Goal: Find specific page/section: Find specific page/section

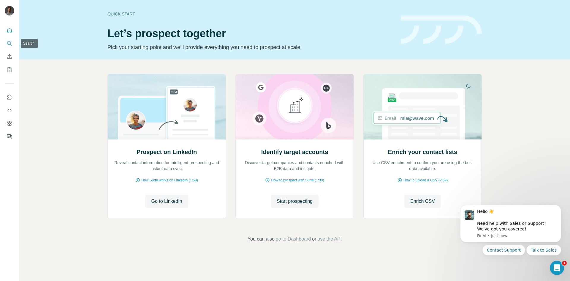
click at [9, 44] on icon "Search" at bounding box center [10, 43] width 6 height 6
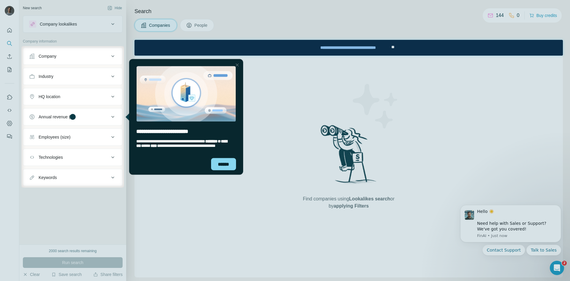
click at [28, 224] on div at bounding box center [285, 233] width 570 height 93
click at [219, 161] on div "******" at bounding box center [223, 164] width 25 height 12
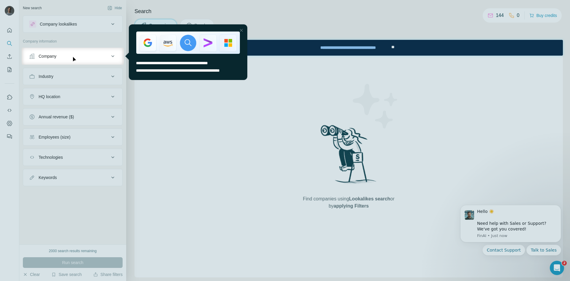
click at [242, 29] on div "Close Step" at bounding box center [241, 30] width 7 height 7
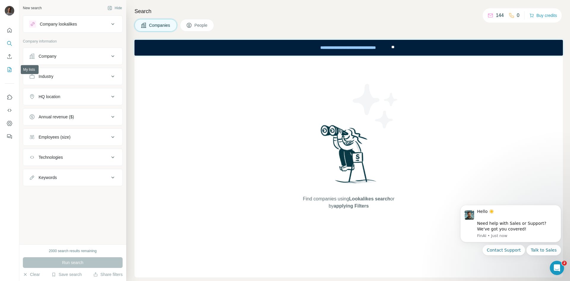
click at [9, 72] on icon "My lists" at bounding box center [10, 69] width 4 height 5
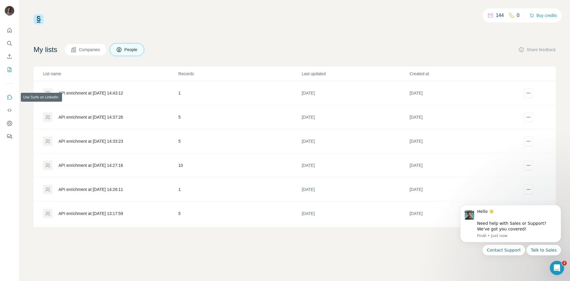
click at [7, 96] on icon "Use Surfe on LinkedIn" at bounding box center [10, 97] width 6 height 6
click at [8, 26] on button "Quick start" at bounding box center [9, 30] width 9 height 11
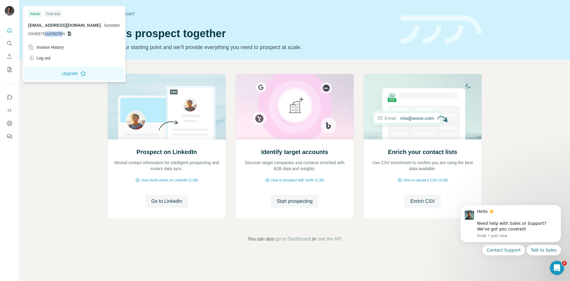
drag, startPoint x: 45, startPoint y: 34, endPoint x: 61, endPoint y: 37, distance: 16.5
click at [61, 37] on div "Admin Free trial [EMAIL_ADDRESS][DOMAIN_NAME] . lucnoten GSHEETSLUCNOTEN" at bounding box center [74, 24] width 100 height 34
click at [52, 47] on div "Invoice History" at bounding box center [46, 47] width 36 height 6
